Goal: Task Accomplishment & Management: Manage account settings

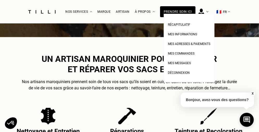
scroll to position [202, 0]
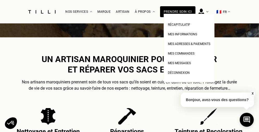
click at [209, 10] on div at bounding box center [203, 11] width 10 height 23
click at [190, 26] on span "Récapitulatif" at bounding box center [179, 25] width 22 height 4
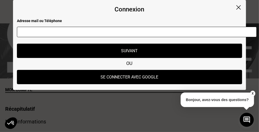
click at [124, 77] on button "Se connecter avec Google" at bounding box center [130, 77] width 226 height 14
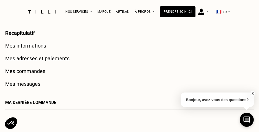
scroll to position [67, 0]
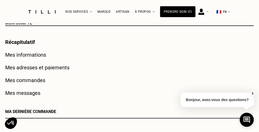
click at [37, 84] on div "Mon compte Récapitulatif Mes informations Mes adresses et paiements Mes command…" at bounding box center [129, 62] width 259 height 82
click at [36, 79] on link "Mes commandes" at bounding box center [25, 80] width 40 height 6
